Goal: Find specific page/section: Find specific page/section

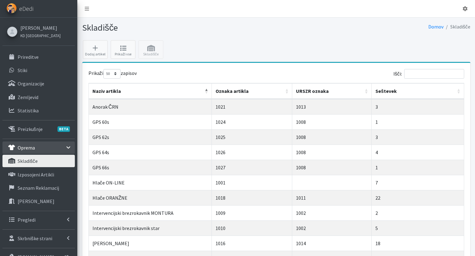
select select "50"
click at [35, 170] on link "Izposojeni artikli" at bounding box center [38, 174] width 72 height 12
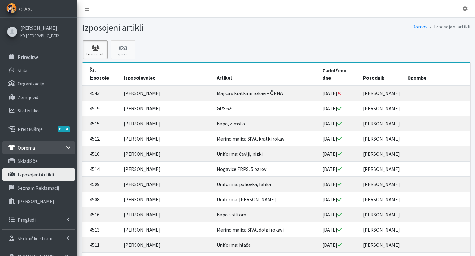
click at [97, 47] on icon at bounding box center [95, 48] width 21 height 6
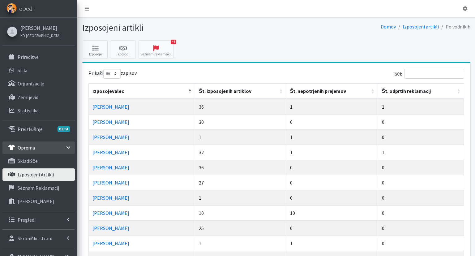
select select "50"
drag, startPoint x: 438, startPoint y: 74, endPoint x: 436, endPoint y: 77, distance: 4.2
click at [437, 74] on input "Išči:" at bounding box center [434, 74] width 60 height 10
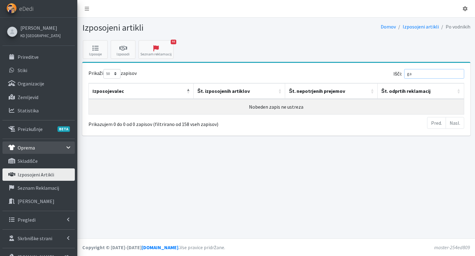
type input "g"
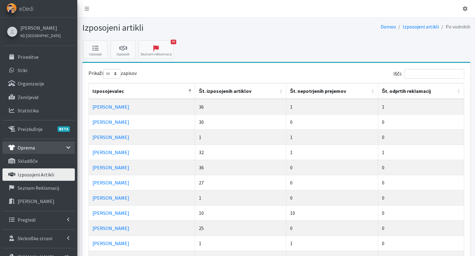
click at [298, 88] on th "Št. nepotrjenih prejemov" at bounding box center [332, 91] width 92 height 16
click at [323, 92] on th "Št. nepotrjenih prejemov" at bounding box center [332, 91] width 92 height 16
click at [148, 42] on link "44 Seznam reklamacij" at bounding box center [156, 49] width 35 height 19
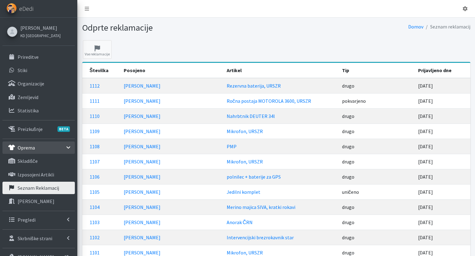
click at [102, 66] on th "Številka" at bounding box center [101, 70] width 38 height 15
click at [140, 86] on link "[PERSON_NAME]" at bounding box center [142, 86] width 37 height 6
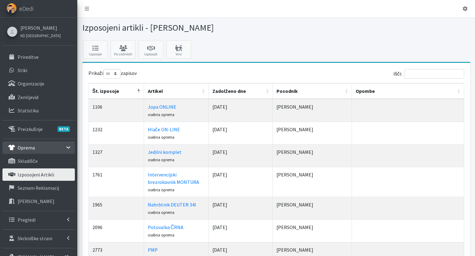
select select "50"
click at [44, 159] on link "skladišče" at bounding box center [38, 161] width 72 height 12
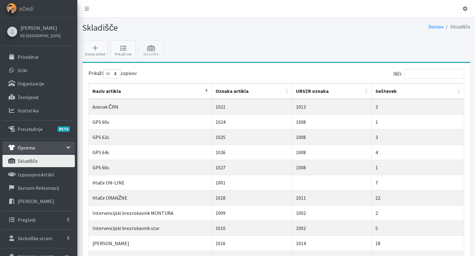
select select "50"
click at [44, 175] on p "Izposojeni artikli" at bounding box center [36, 174] width 36 height 6
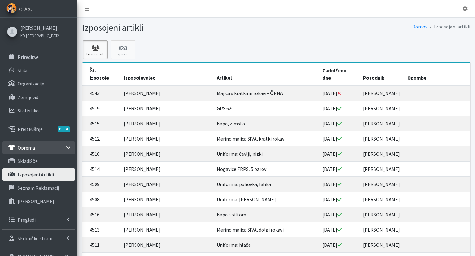
click at [101, 52] on link "Po vodnikih" at bounding box center [95, 49] width 25 height 19
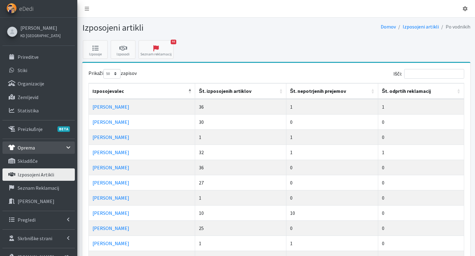
select select "50"
click at [103, 52] on link "Izposoje" at bounding box center [95, 49] width 25 height 19
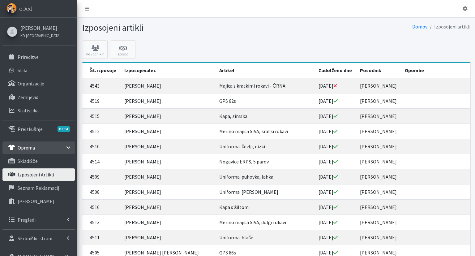
click at [330, 68] on th "Zadolženo dne" at bounding box center [335, 70] width 41 height 15
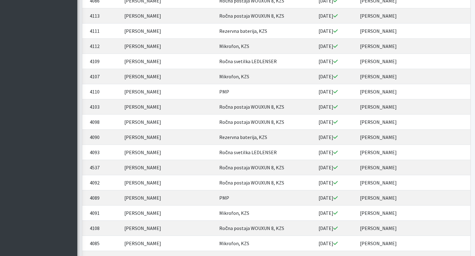
scroll to position [6533, 0]
